Goal: Information Seeking & Learning: Learn about a topic

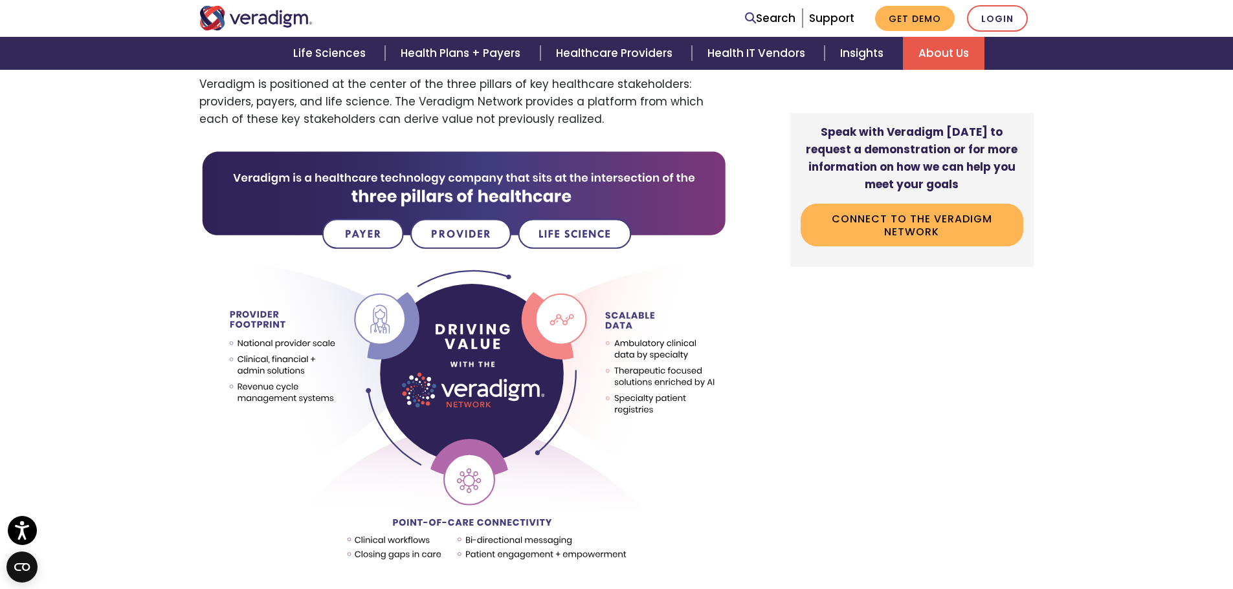
scroll to position [505, 0]
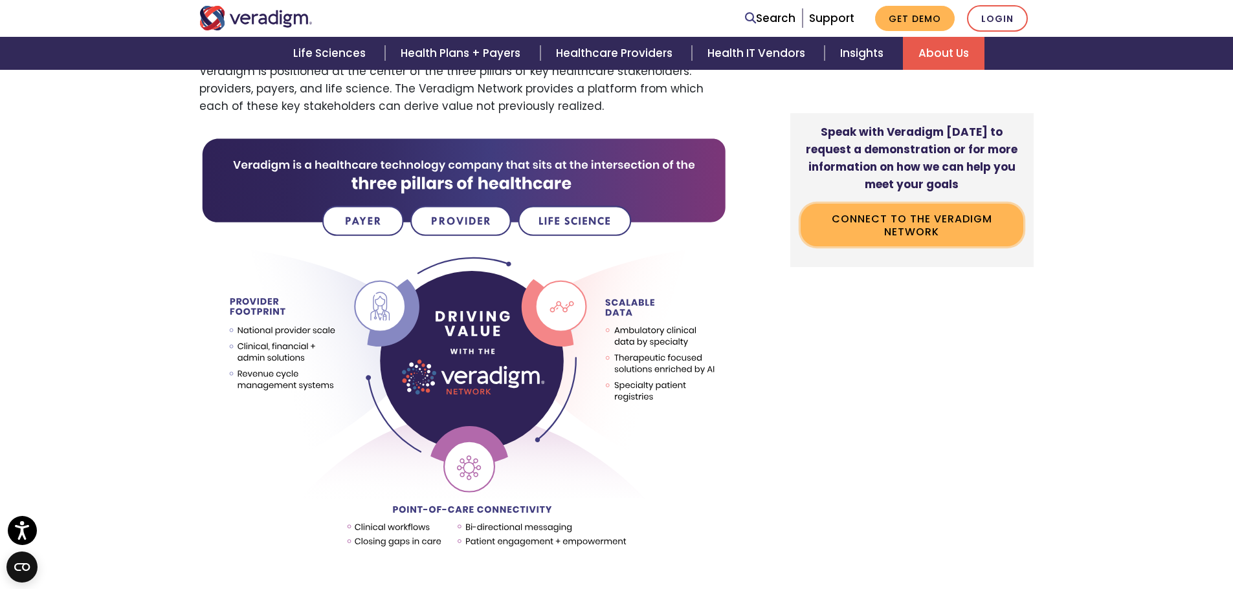
click at [956, 223] on link "Connect to the Veradigm Network" at bounding box center [911, 225] width 223 height 42
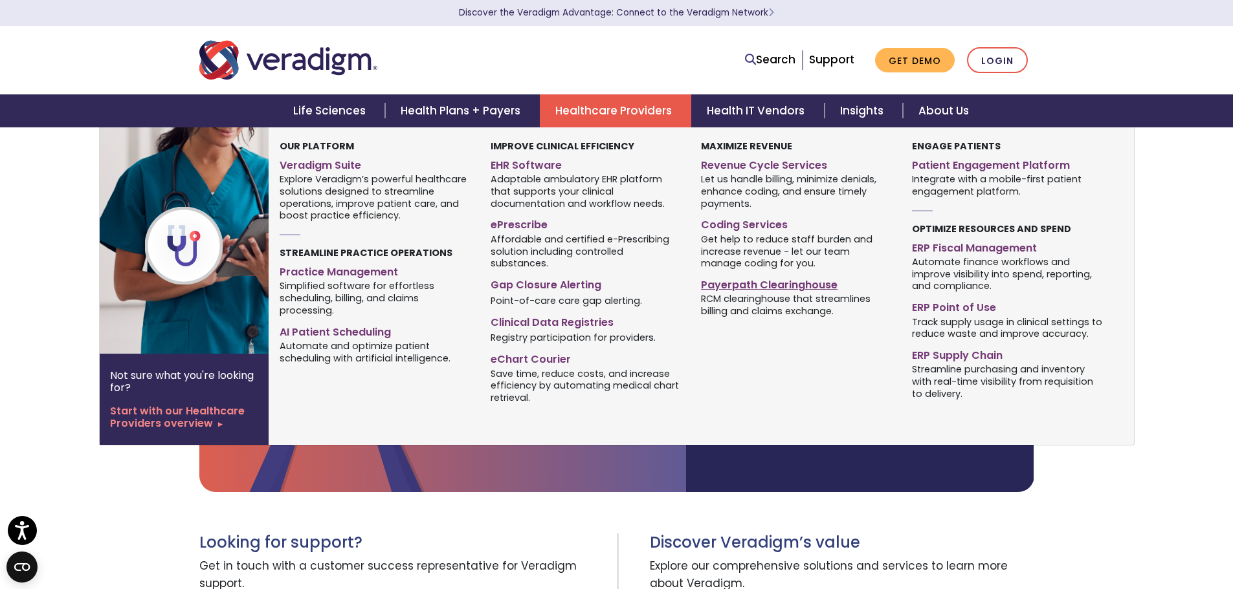
click at [733, 289] on link "Payerpath Clearinghouse" at bounding box center [796, 283] width 191 height 19
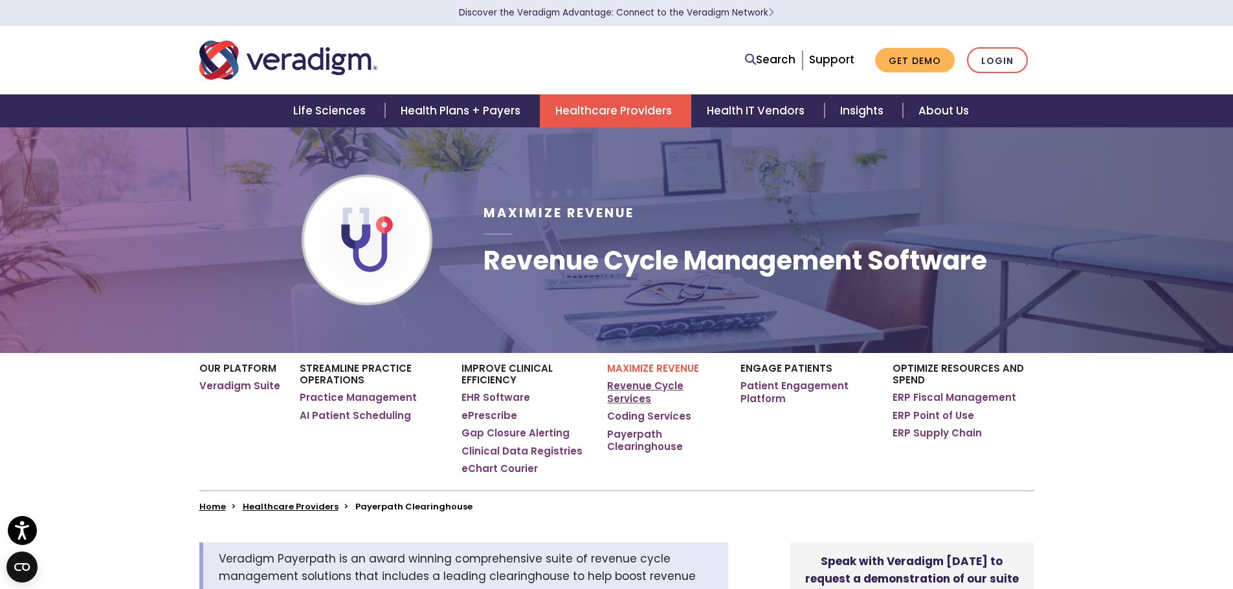
click at [622, 386] on link "Revenue Cycle Services" at bounding box center [663, 392] width 113 height 25
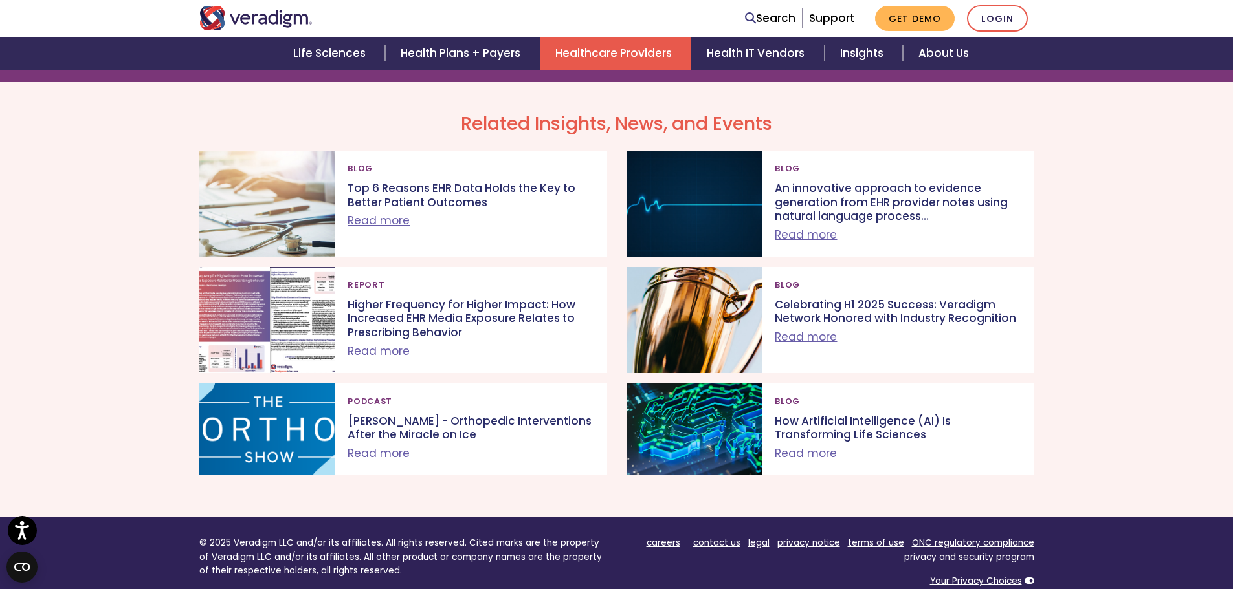
scroll to position [3020, 0]
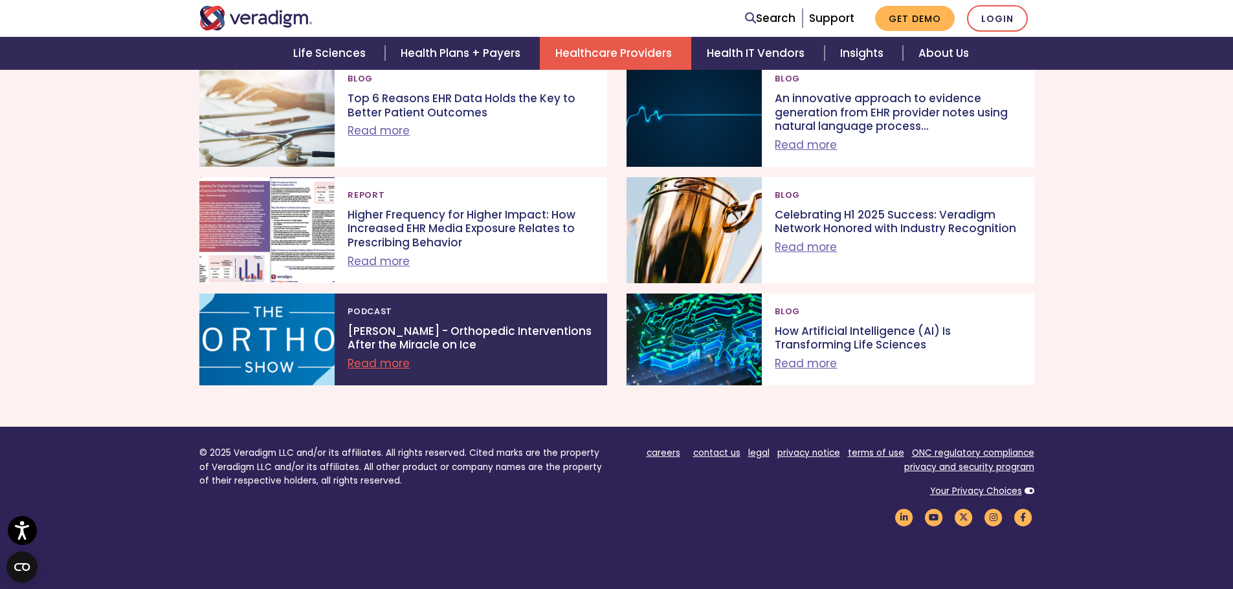
click at [275, 344] on div at bounding box center [267, 340] width 136 height 92
